Goal: Task Accomplishment & Management: Use online tool/utility

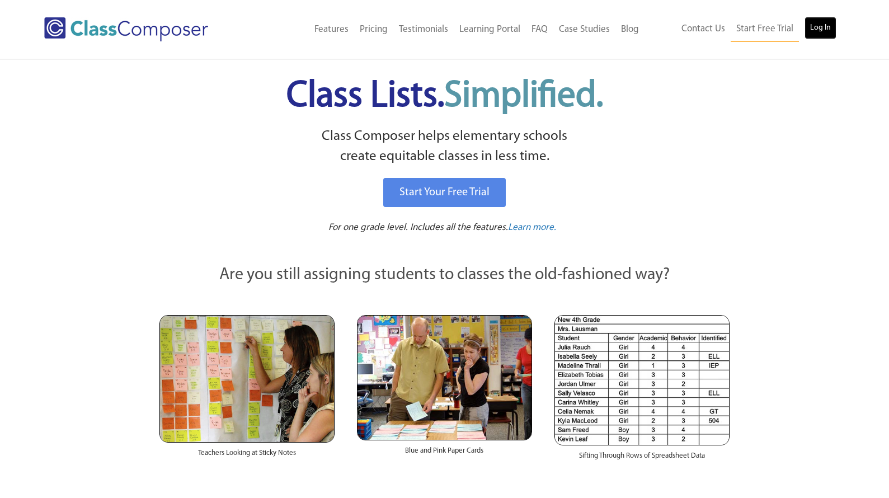
click at [812, 30] on link "Log In" at bounding box center [821, 28] width 32 height 22
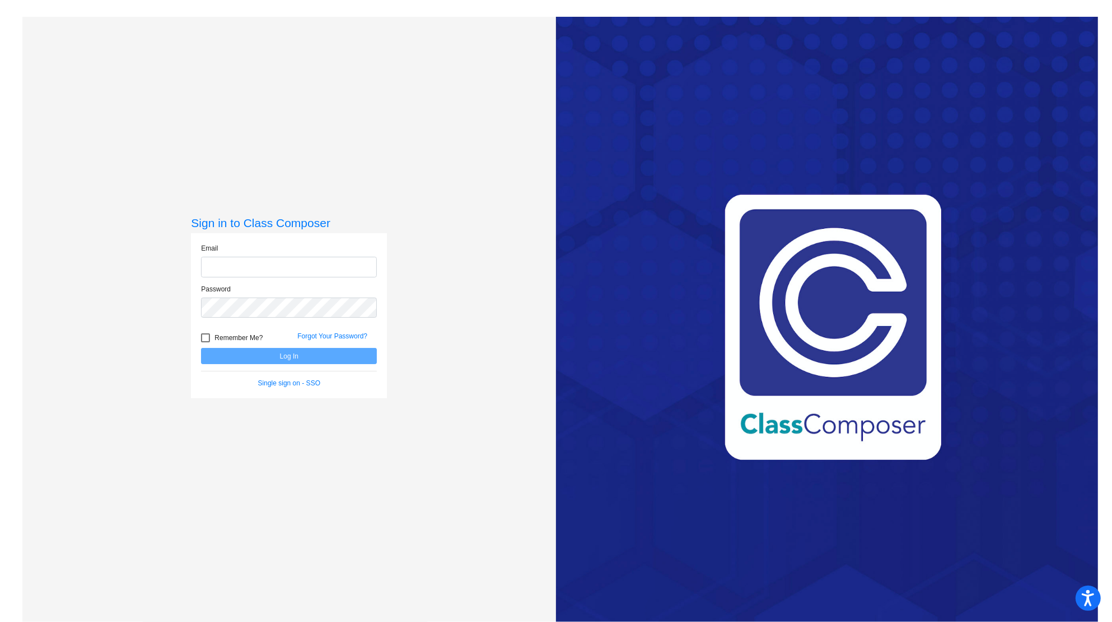
click at [266, 250] on div "Email" at bounding box center [289, 260] width 176 height 34
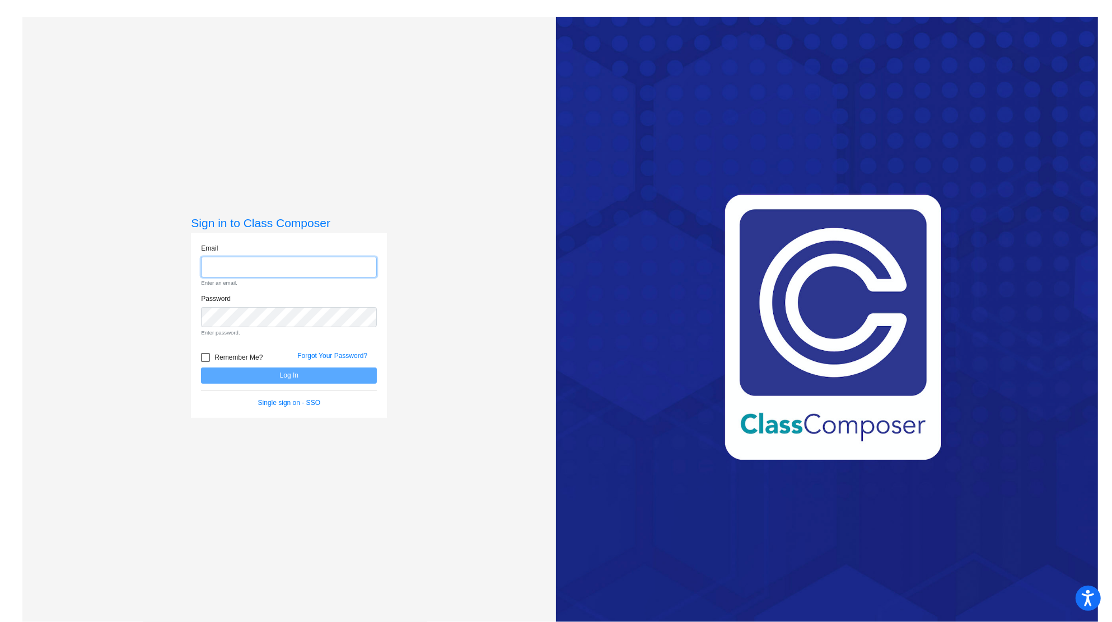
click at [260, 267] on input "email" at bounding box center [289, 267] width 176 height 21
type input "[EMAIL_ADDRESS][DOMAIN_NAME]"
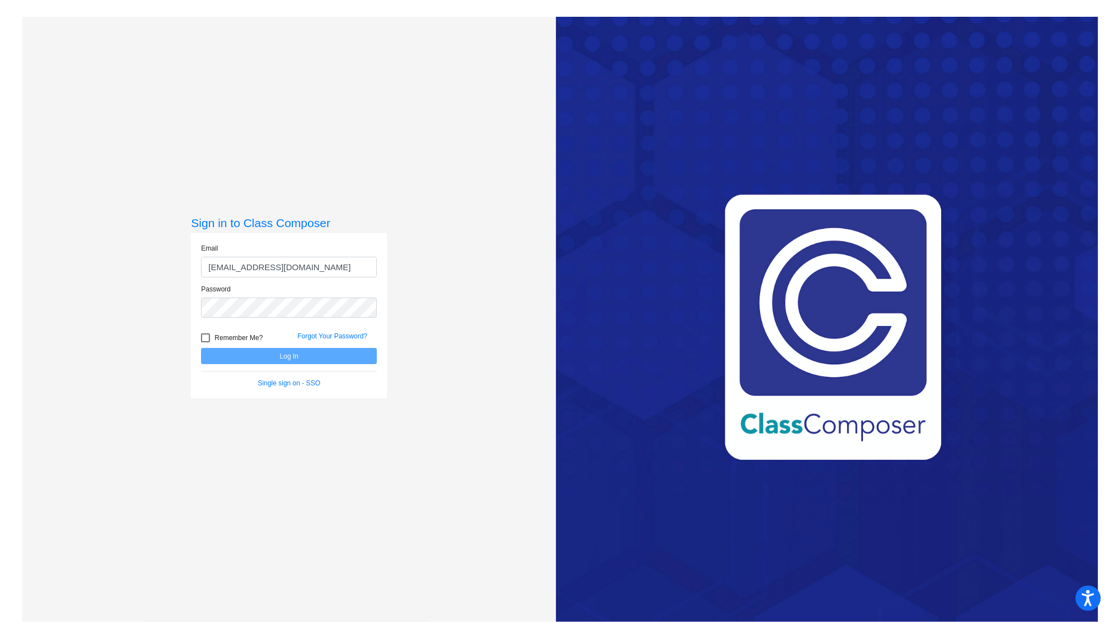
click at [289, 320] on div "Password" at bounding box center [289, 304] width 193 height 40
click at [201, 348] on button "Log In" at bounding box center [289, 356] width 176 height 16
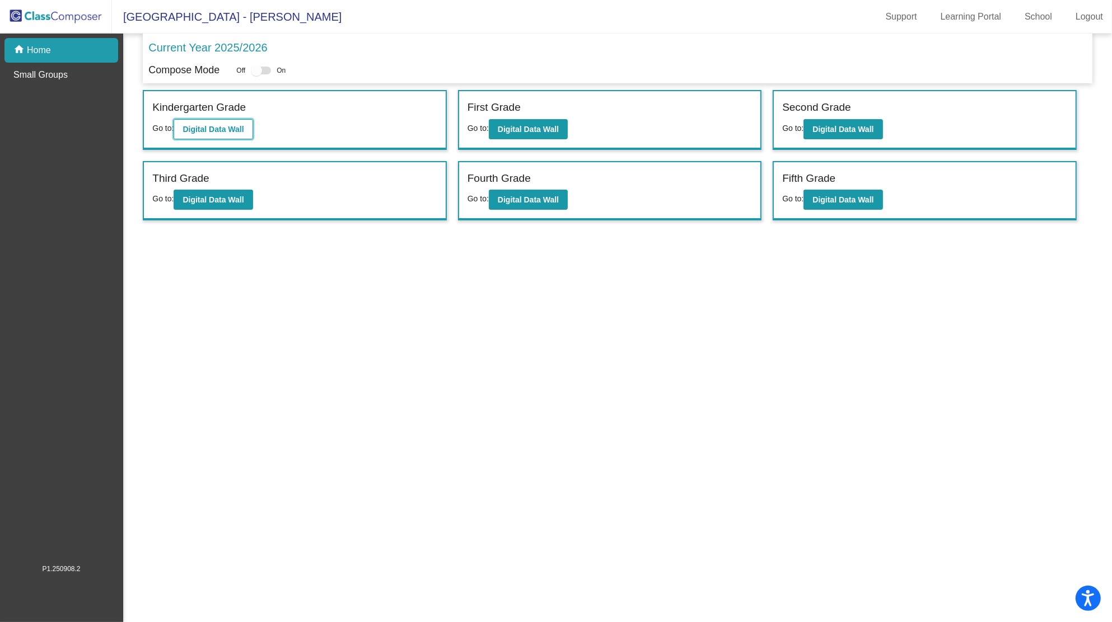
click at [234, 121] on button "Digital Data Wall" at bounding box center [213, 129] width 79 height 20
click at [262, 67] on div at bounding box center [256, 70] width 11 height 11
click at [262, 73] on div at bounding box center [256, 70] width 11 height 11
click at [537, 134] on button "Digital Data Wall" at bounding box center [528, 129] width 79 height 20
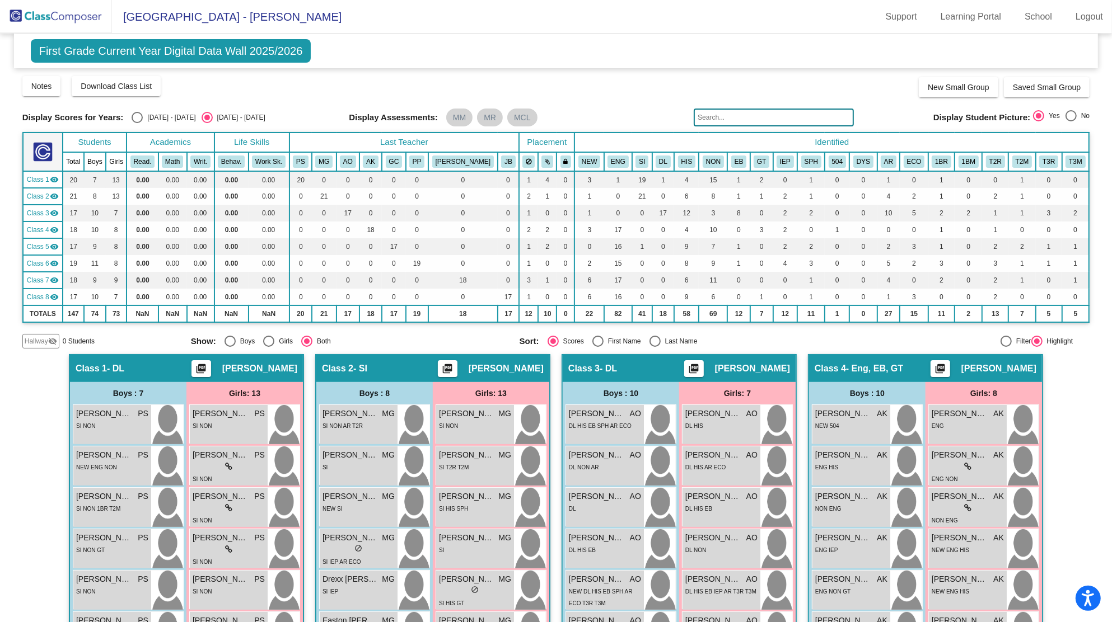
click at [140, 124] on div "Display Scores for Years: [DATE] - [DATE] [DATE] - [DATE] Display Assessments: …" at bounding box center [555, 118] width 1067 height 18
click at [137, 119] on div "Select an option" at bounding box center [137, 117] width 11 height 11
click at [137, 123] on input "[DATE] - [DATE]" at bounding box center [137, 123] width 1 height 1
radio input "true"
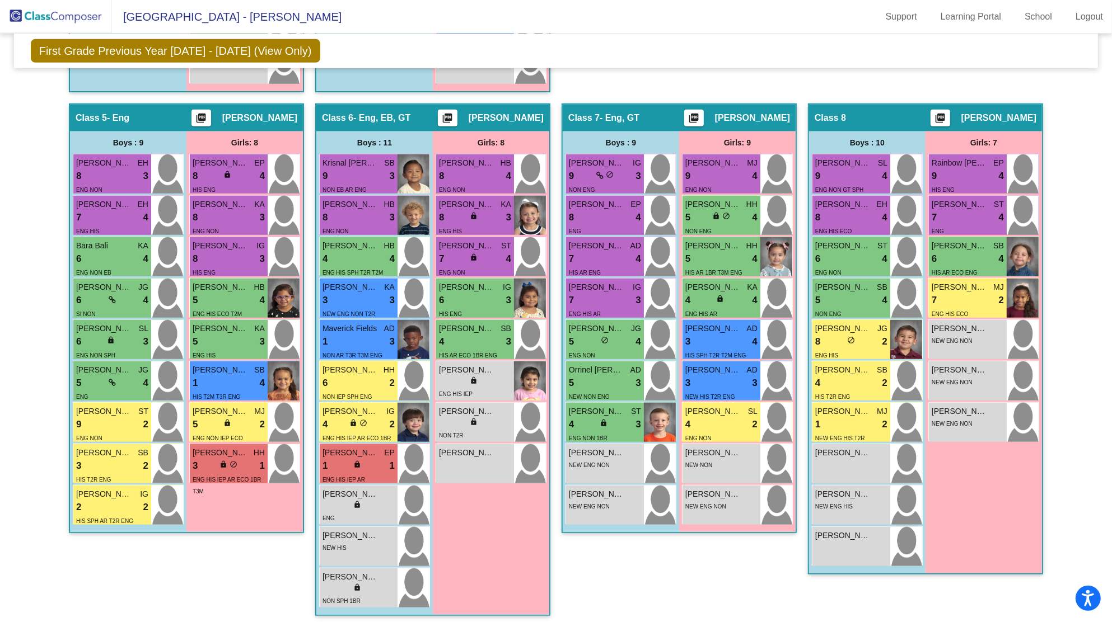
scroll to position [909, 0]
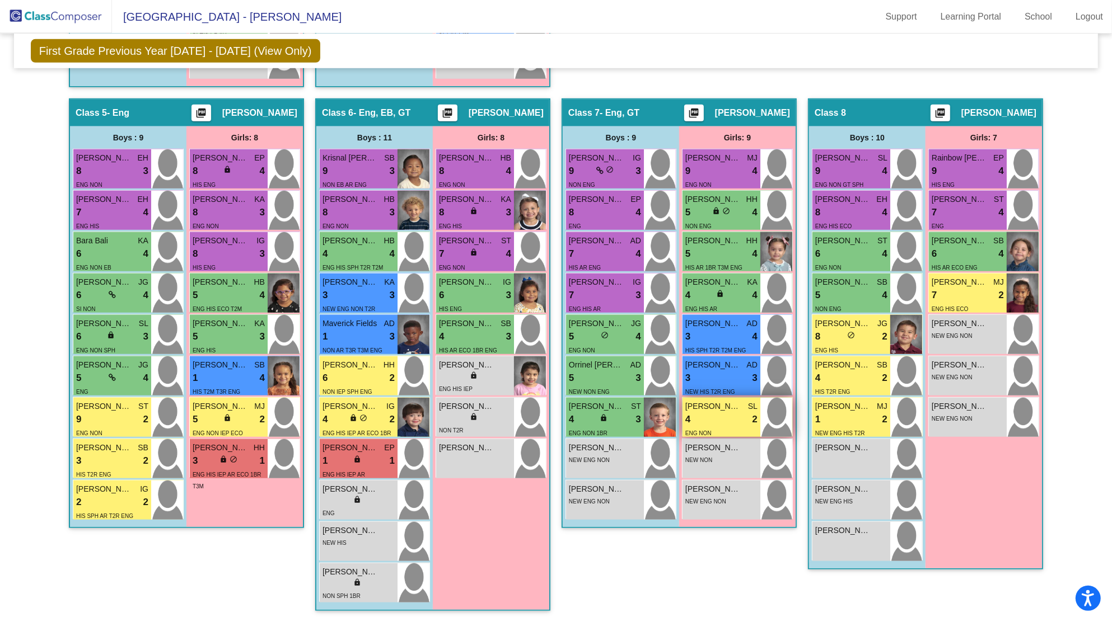
click at [696, 403] on span "[PERSON_NAME]" at bounding box center [713, 407] width 56 height 12
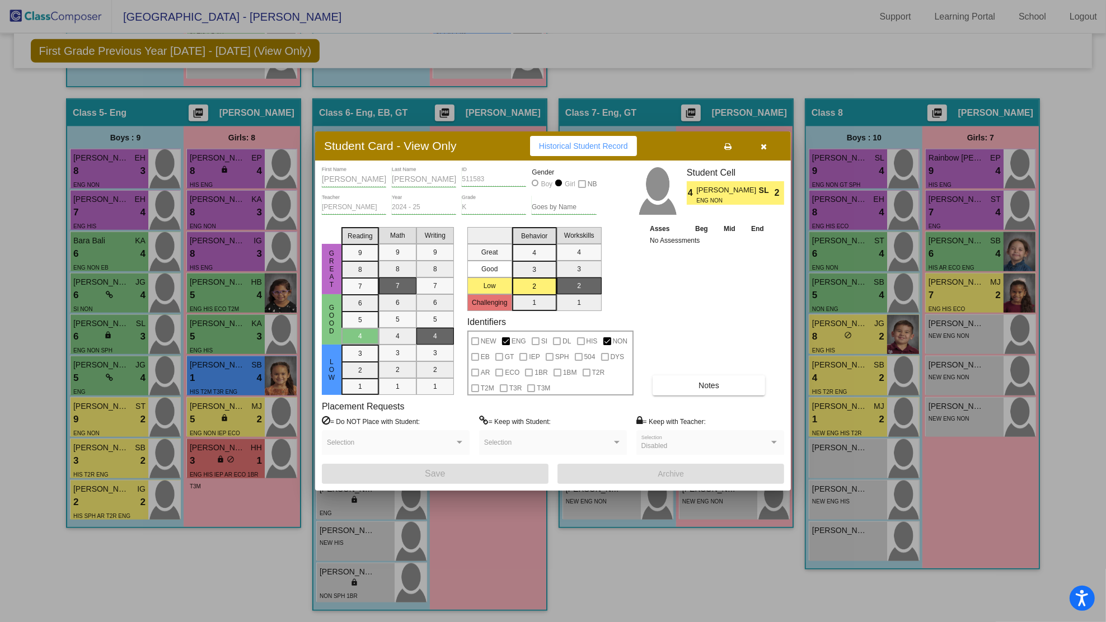
click at [768, 148] on button "button" at bounding box center [764, 146] width 36 height 20
